Goal: Task Accomplishment & Management: Manage account settings

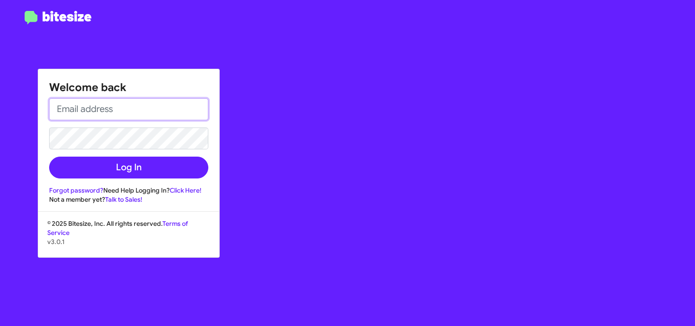
click at [166, 107] on input "email" at bounding box center [128, 109] width 159 height 22
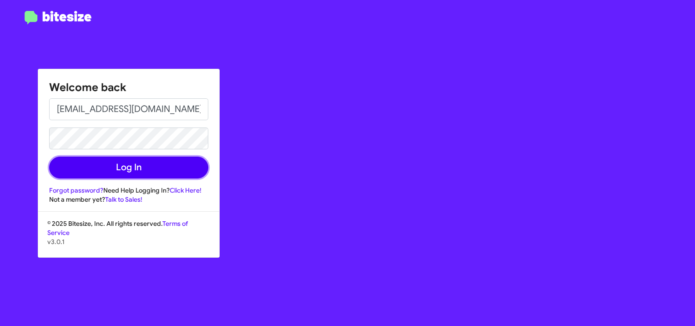
click at [166, 165] on button "Log In" at bounding box center [128, 168] width 159 height 22
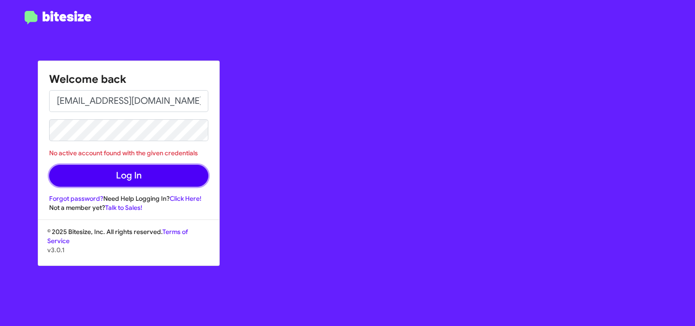
click at [176, 172] on button "Log In" at bounding box center [128, 176] width 159 height 22
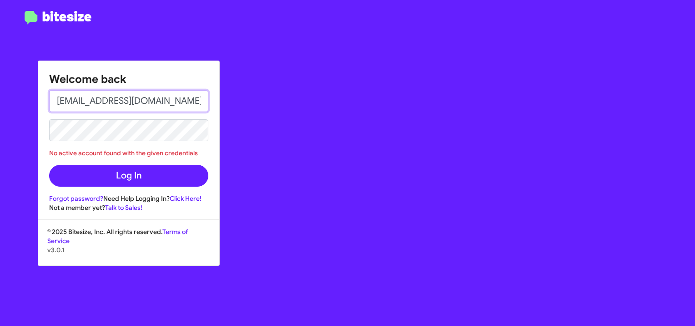
click at [172, 94] on input "[EMAIL_ADDRESS][DOMAIN_NAME]" at bounding box center [128, 101] width 159 height 22
click at [192, 104] on input "[EMAIL_ADDRESS][DOMAIN_NAME]" at bounding box center [128, 101] width 159 height 22
type input "p"
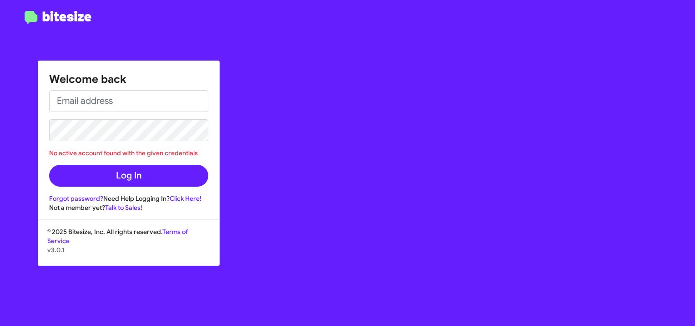
click at [453, 25] on div "Welcome back No active account found with the given credentials Log In Forgot p…" at bounding box center [405, 163] width 579 height 326
